Goal: Information Seeking & Learning: Check status

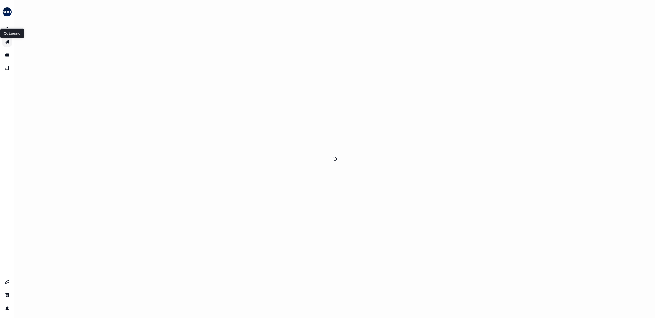
click at [7, 41] on icon "Go to outbound experience" at bounding box center [7, 42] width 4 height 4
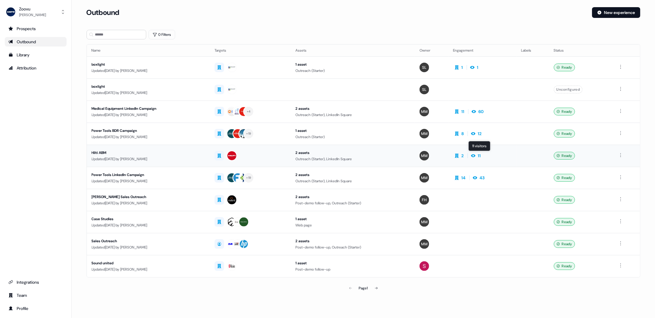
click at [481, 154] on div "11" at bounding box center [479, 156] width 3 height 6
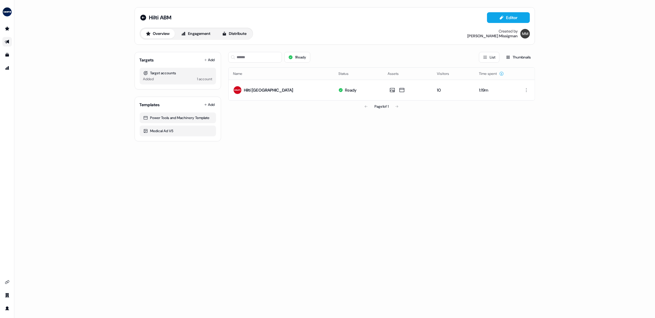
click at [210, 38] on div "Overview Engagement Distribute" at bounding box center [196, 34] width 113 height 12
click at [204, 35] on button "Engagement" at bounding box center [196, 34] width 40 height 10
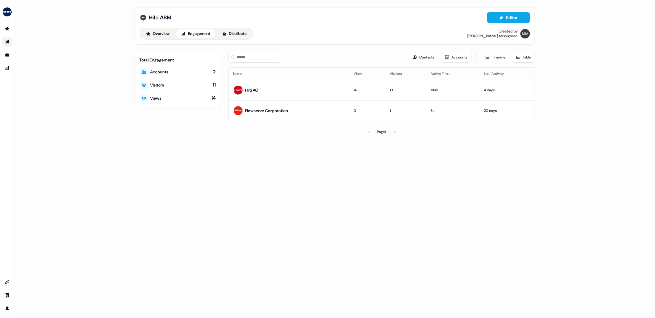
click at [143, 18] on icon at bounding box center [143, 18] width 6 height 6
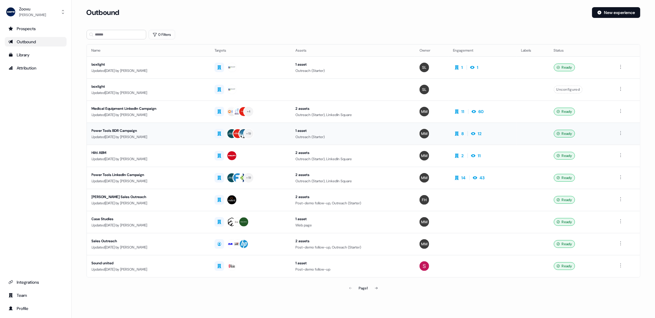
click at [495, 131] on td "8 12" at bounding box center [482, 134] width 68 height 22
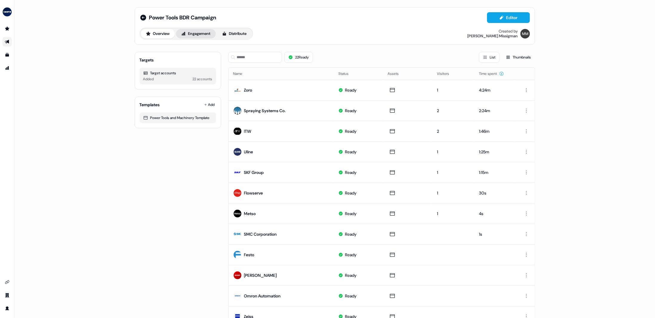
click at [196, 33] on button "Engagement" at bounding box center [196, 34] width 40 height 10
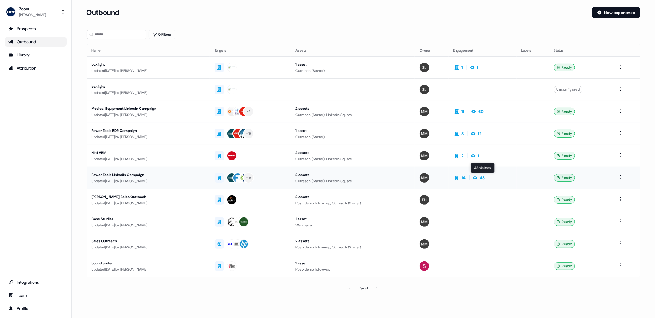
click at [485, 176] on div "43" at bounding box center [482, 178] width 5 height 6
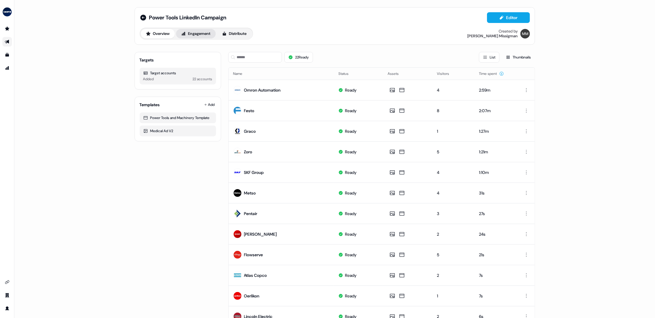
click at [204, 35] on button "Engagement" at bounding box center [196, 34] width 40 height 10
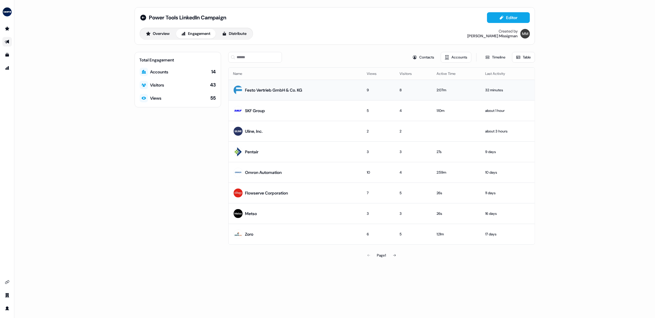
click at [327, 99] on td "Festo Vertrieb GmbH & Co. KG" at bounding box center [295, 90] width 134 height 21
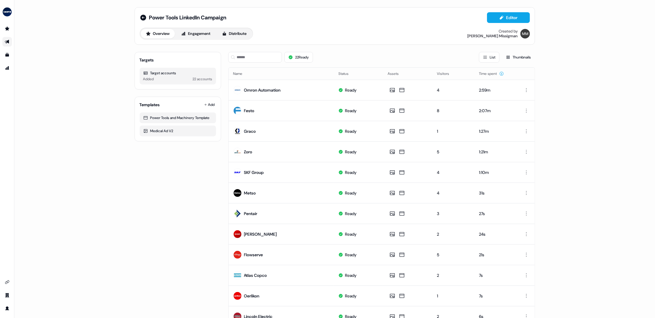
click at [7, 38] on link "Go to outbound experience" at bounding box center [7, 42] width 10 height 10
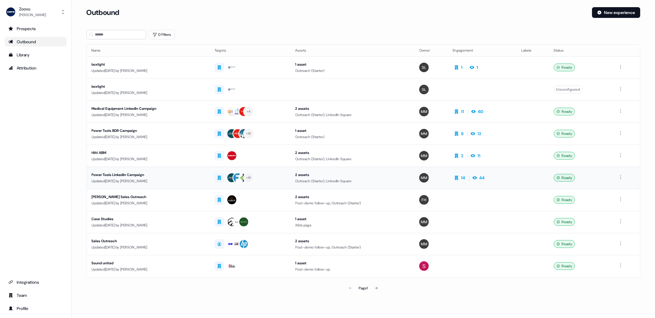
click at [391, 172] on div "2 assets" at bounding box center [352, 175] width 115 height 6
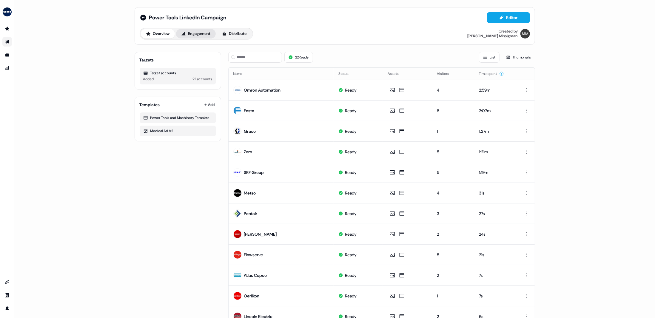
click at [193, 33] on button "Engagement" at bounding box center [196, 34] width 40 height 10
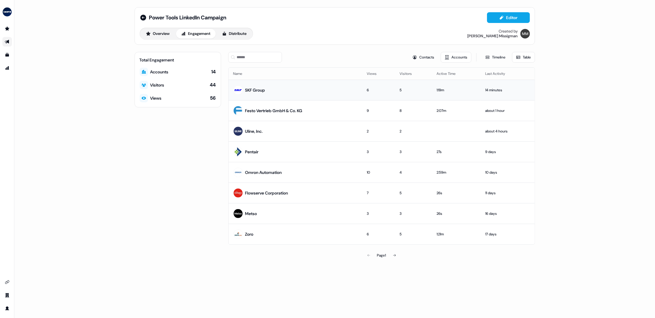
click at [330, 94] on td "SKF Group" at bounding box center [295, 90] width 134 height 21
